Goal: Browse casually

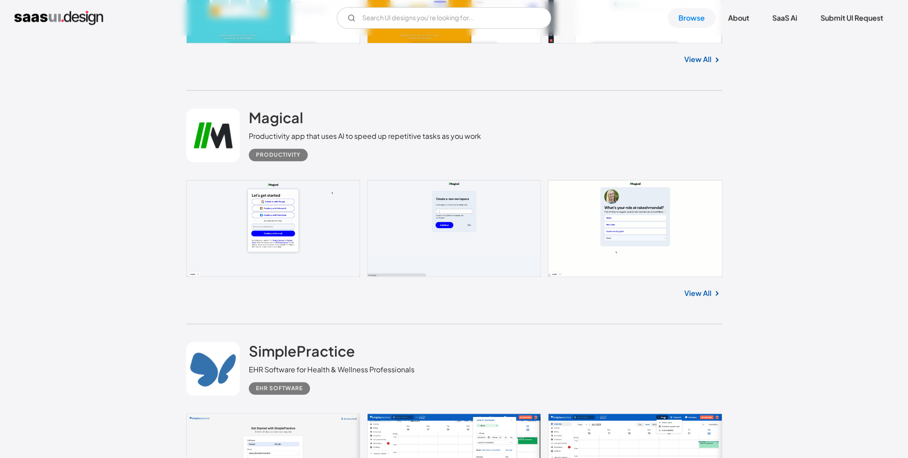
scroll to position [1205, 0]
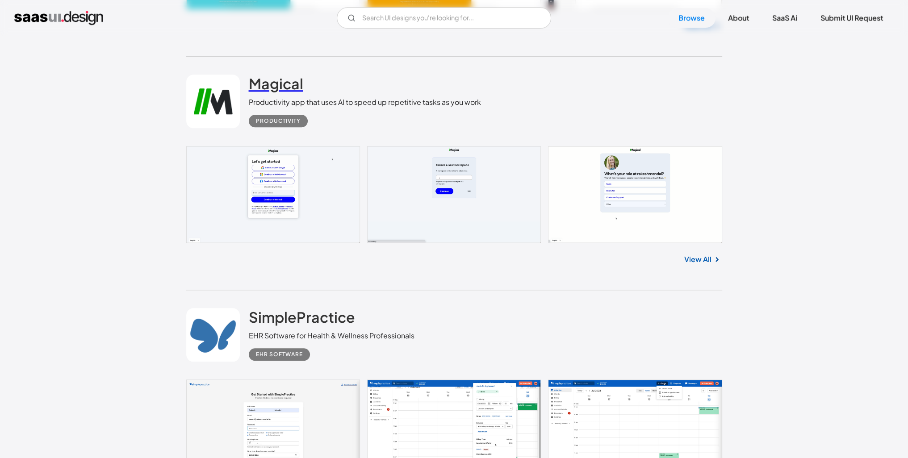
click at [275, 84] on h2 "Magical" at bounding box center [276, 84] width 54 height 18
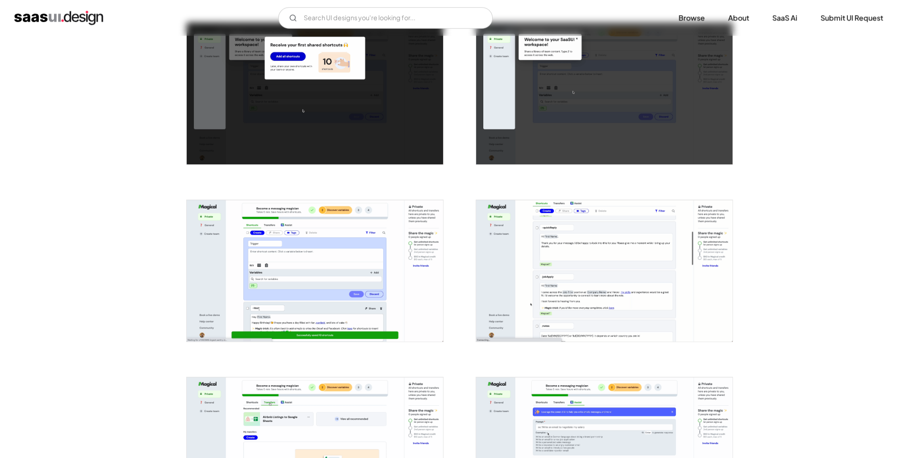
scroll to position [938, 0]
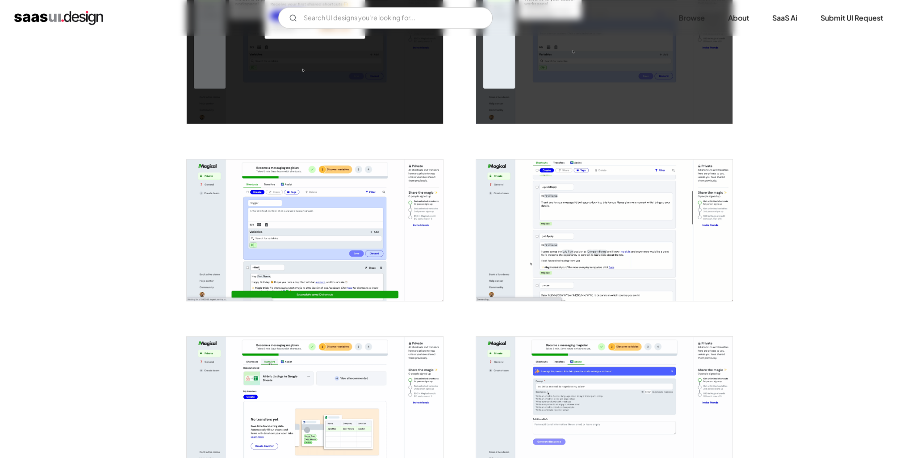
click at [335, 191] on img "open lightbox" at bounding box center [315, 230] width 256 height 142
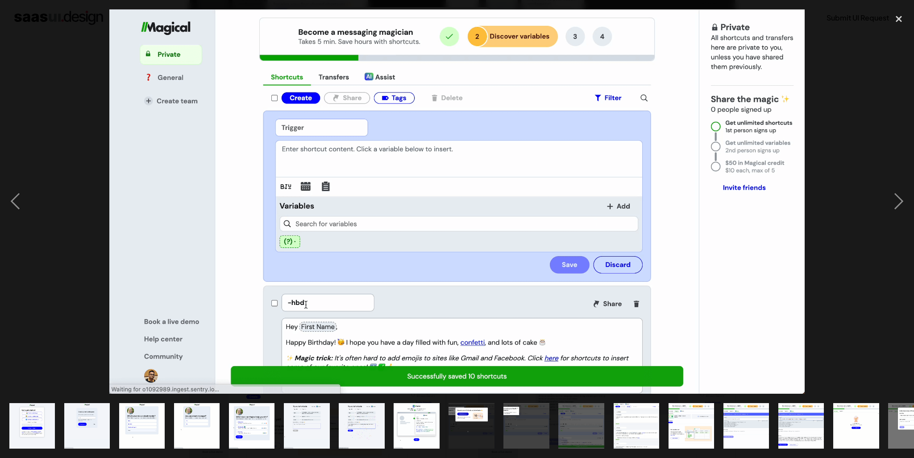
click at [868, 116] on div at bounding box center [457, 201] width 914 height 385
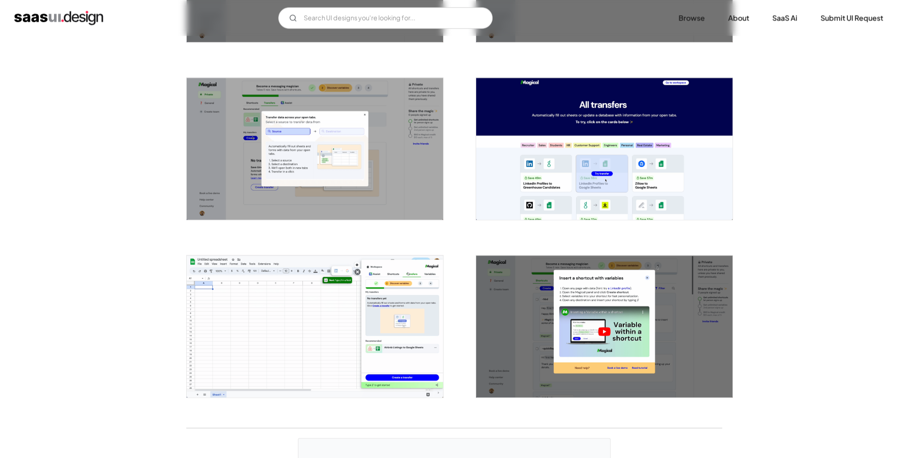
scroll to position [1741, 0]
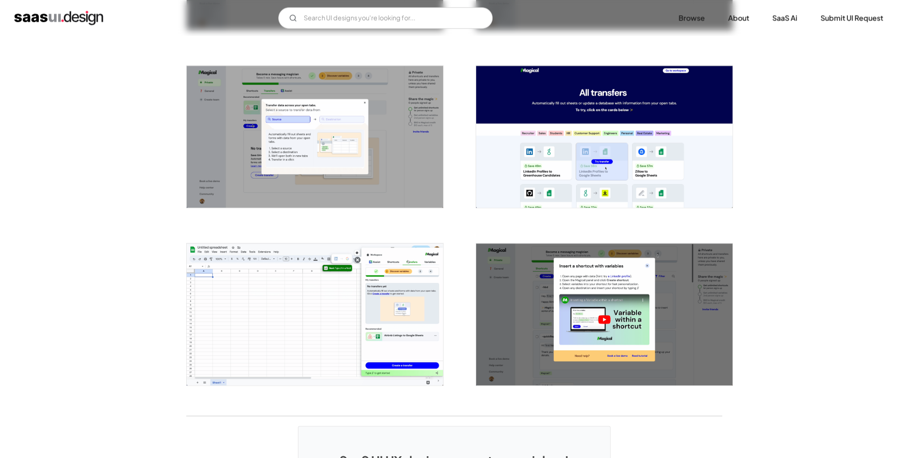
click at [558, 168] on img "open lightbox" at bounding box center [604, 137] width 256 height 142
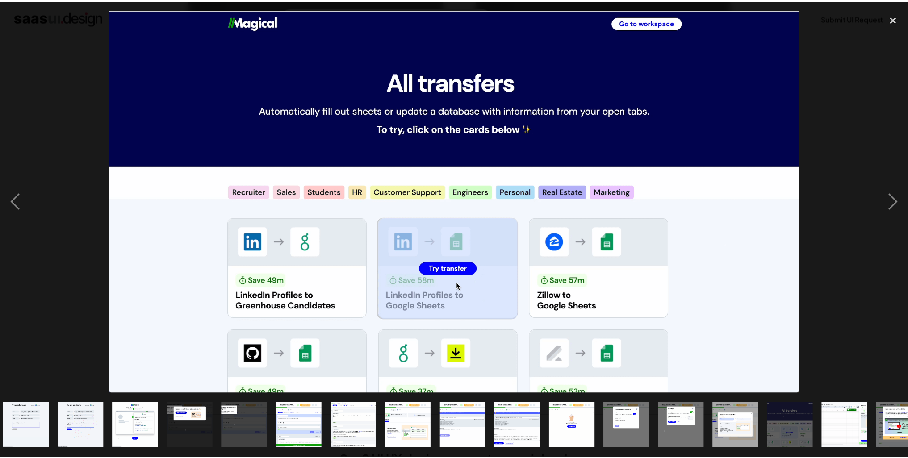
scroll to position [0, 304]
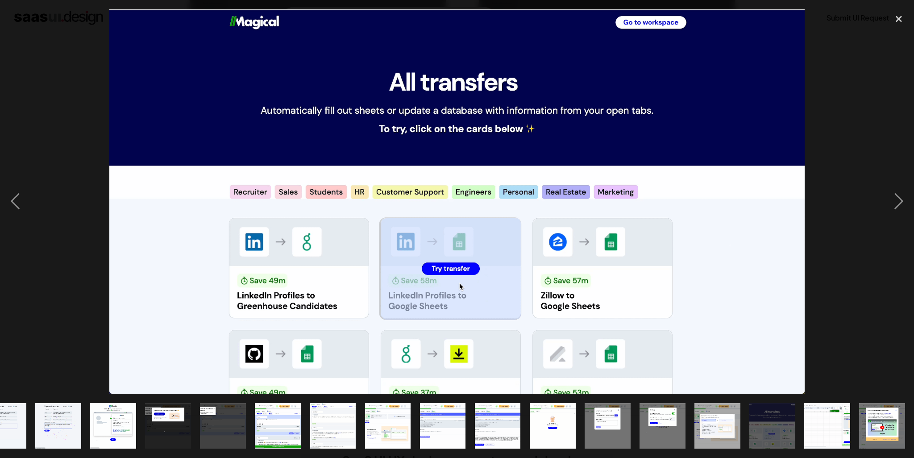
click at [442, 272] on img at bounding box center [456, 201] width 695 height 385
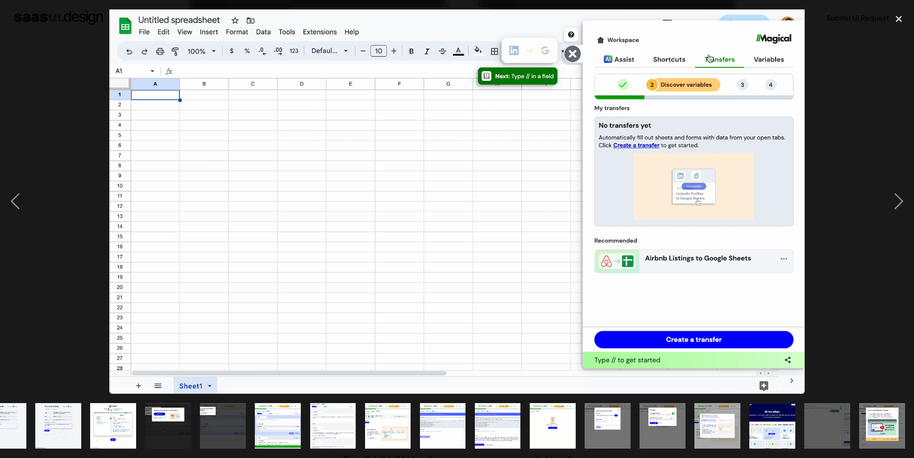
click at [849, 173] on div at bounding box center [457, 201] width 914 height 385
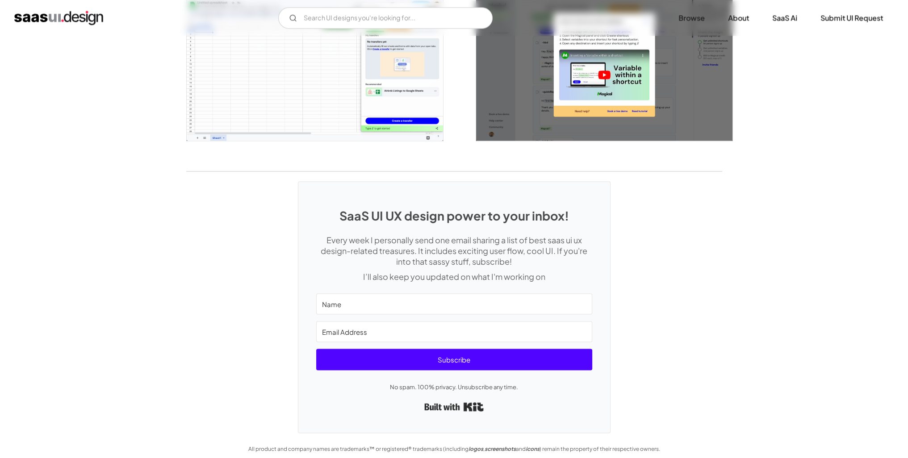
scroll to position [1990, 0]
